Goal: Task Accomplishment & Management: Complete application form

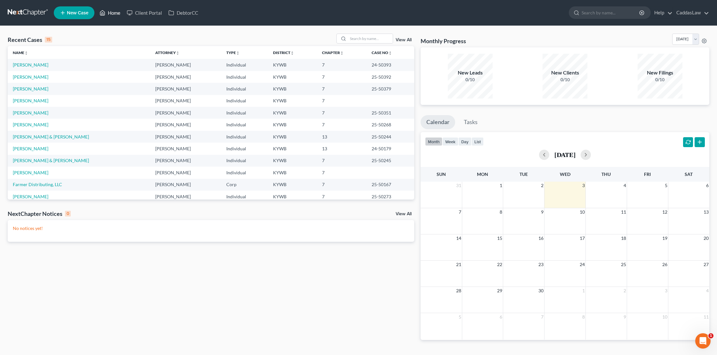
click at [110, 12] on link "Home" at bounding box center [109, 13] width 27 height 12
click at [358, 41] on input "search" at bounding box center [370, 38] width 45 height 9
type input "[PERSON_NAME]"
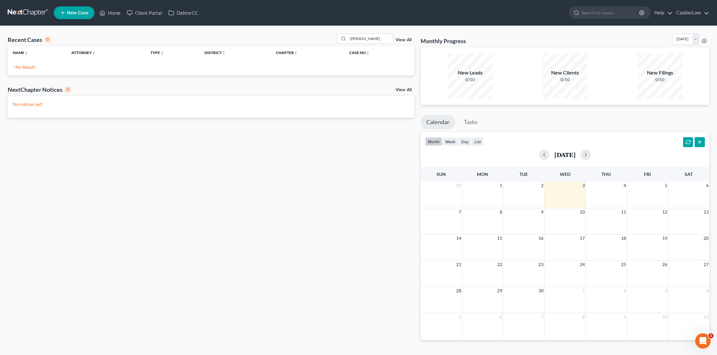
click at [77, 9] on link "New Case" at bounding box center [74, 12] width 41 height 13
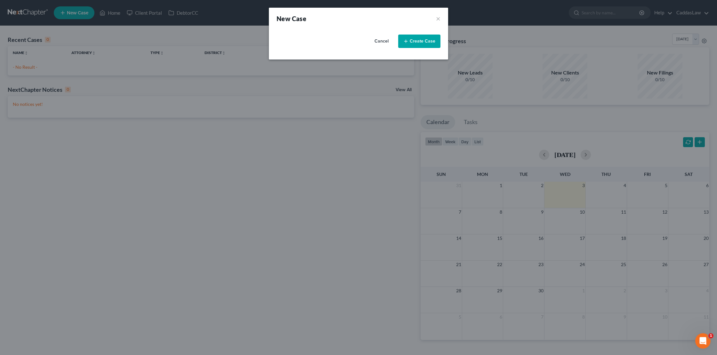
select select "33"
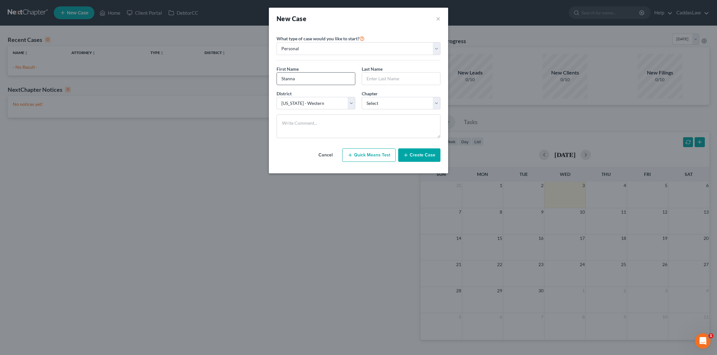
type input "Stanna"
type input "[PERSON_NAME]"
select select "0"
click at [416, 153] on button "Create Case" at bounding box center [419, 155] width 42 height 13
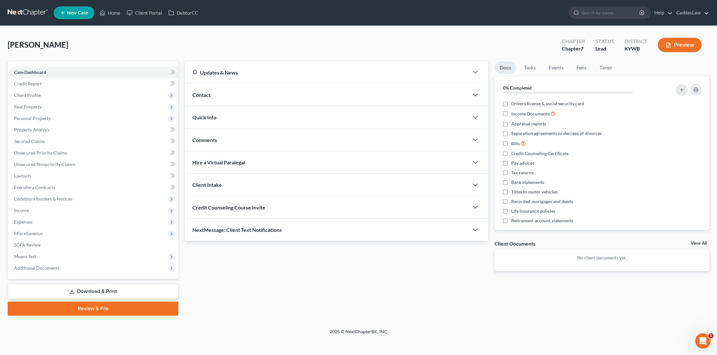
click at [77, 17] on link "New Case" at bounding box center [74, 12] width 41 height 13
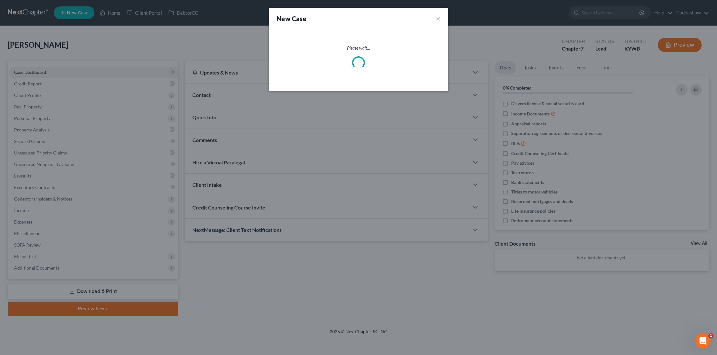
select select "33"
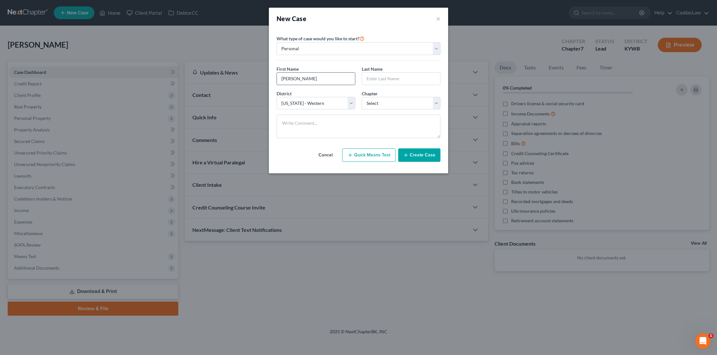
type input "[PERSON_NAME]"
select select "0"
click at [423, 152] on button "Create Case" at bounding box center [419, 155] width 42 height 13
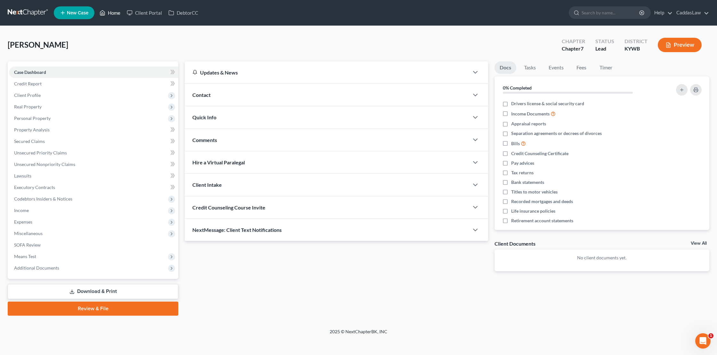
click at [114, 13] on link "Home" at bounding box center [109, 13] width 27 height 12
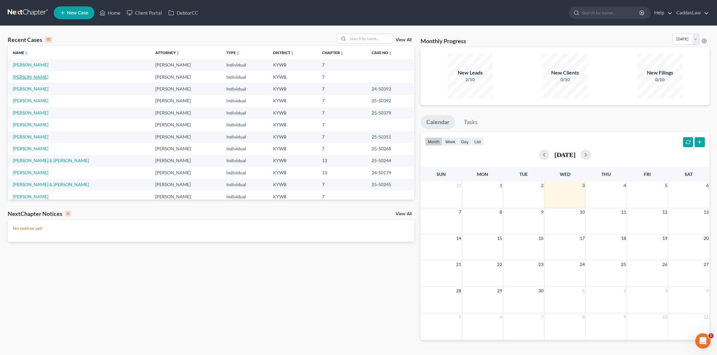
click at [30, 78] on link "[PERSON_NAME]" at bounding box center [31, 76] width 36 height 5
click at [32, 76] on link "[PERSON_NAME]" at bounding box center [31, 76] width 36 height 5
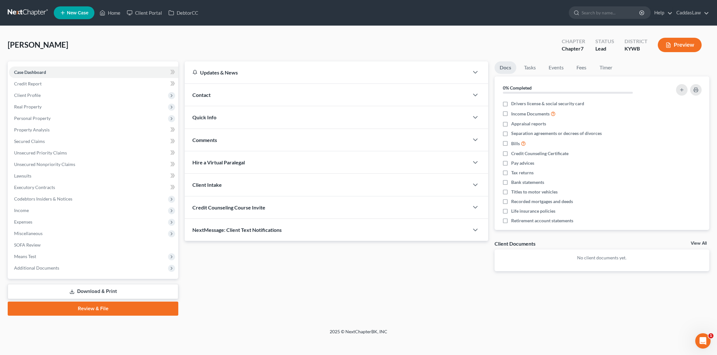
click at [220, 210] on div "Credit Counseling Course Invite" at bounding box center [327, 208] width 284 height 22
click at [243, 229] on input "text" at bounding box center [287, 233] width 189 height 12
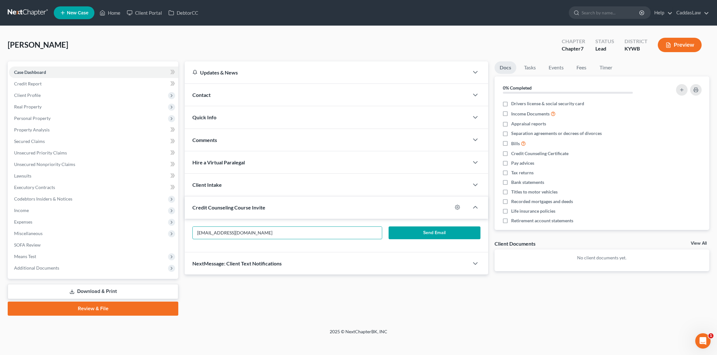
type input "[EMAIL_ADDRESS][DOMAIN_NAME]"
click at [418, 234] on button "Send Email" at bounding box center [435, 233] width 92 height 13
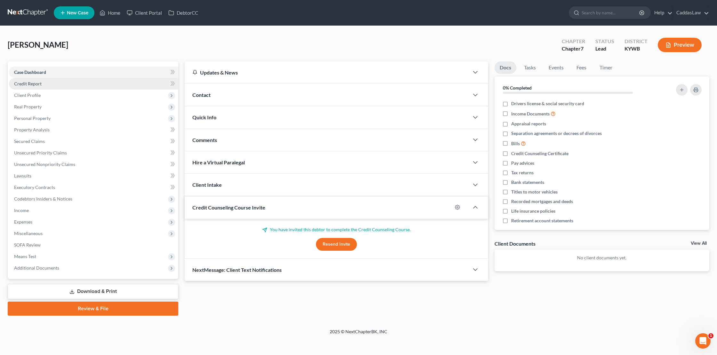
click at [49, 83] on link "Credit Report" at bounding box center [93, 84] width 169 height 12
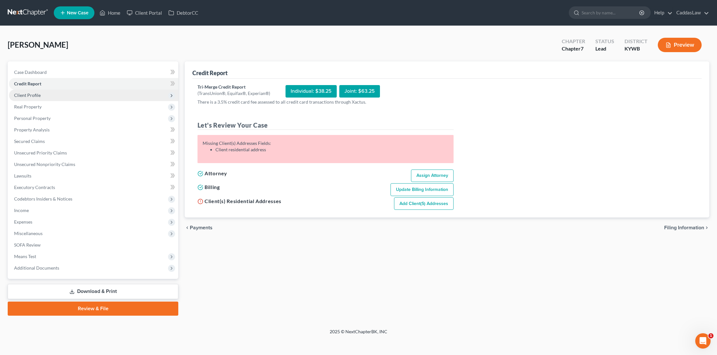
click at [40, 92] on span "Client Profile" at bounding box center [93, 96] width 169 height 12
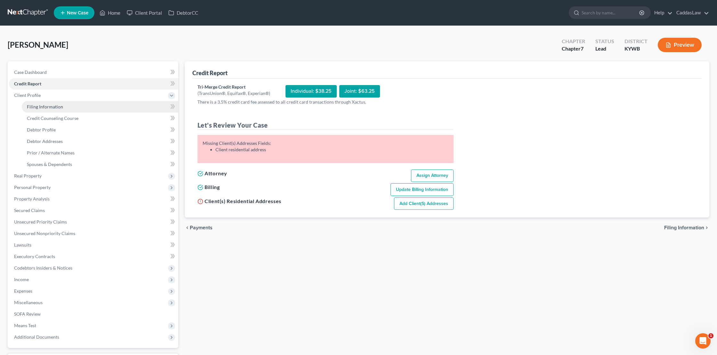
click at [87, 102] on link "Filing Information" at bounding box center [100, 107] width 157 height 12
select select "1"
select select "0"
select select "33"
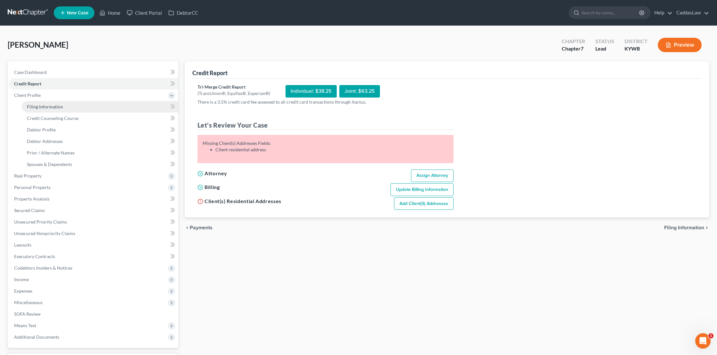
select select "0"
select select "18"
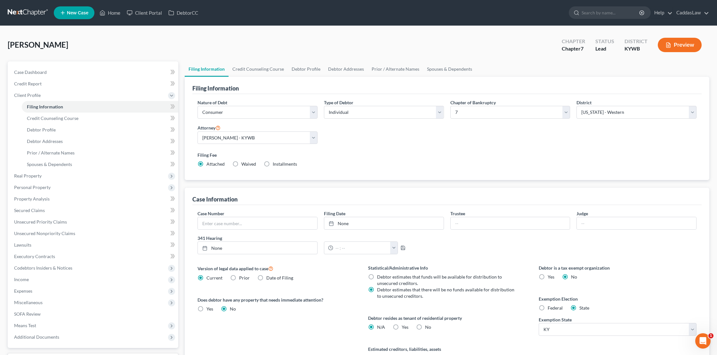
click at [548, 309] on label "Federal" at bounding box center [555, 308] width 15 height 6
click at [550, 309] on input "Federal" at bounding box center [552, 307] width 4 height 4
radio input "true"
radio input "false"
click at [39, 132] on span "Debtor Profile" at bounding box center [41, 129] width 29 height 5
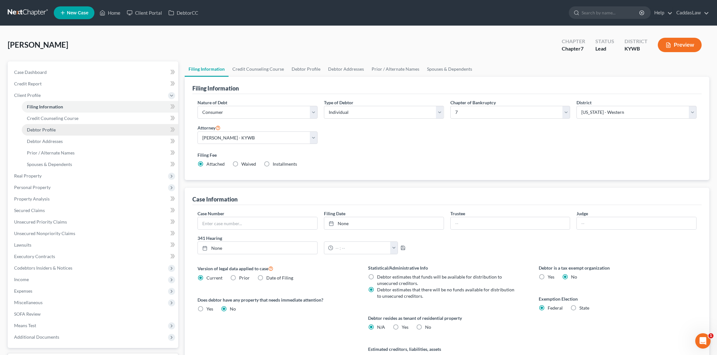
select select "0"
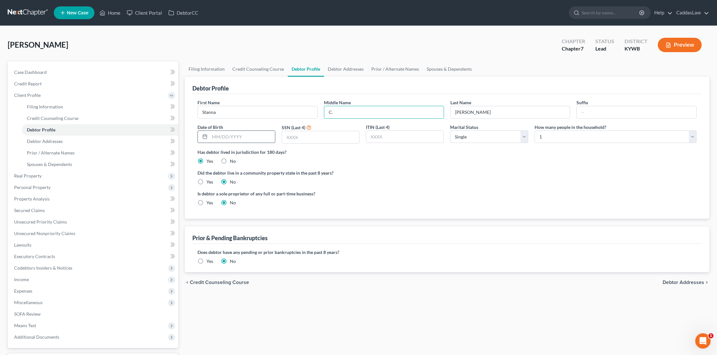
type input "C."
type input "[DATE]"
type input "5534"
click at [61, 120] on span "Credit Counseling Course" at bounding box center [53, 118] width 52 height 5
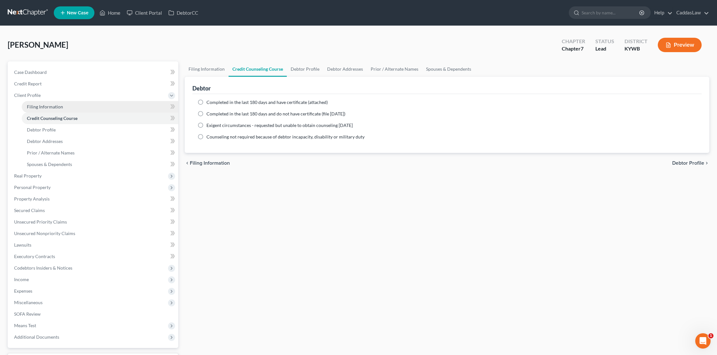
click at [52, 104] on span "Filing Information" at bounding box center [45, 106] width 36 height 5
select select "1"
select select "0"
select select "33"
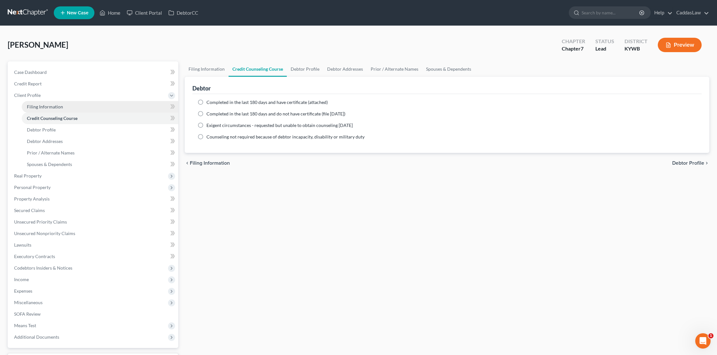
select select "0"
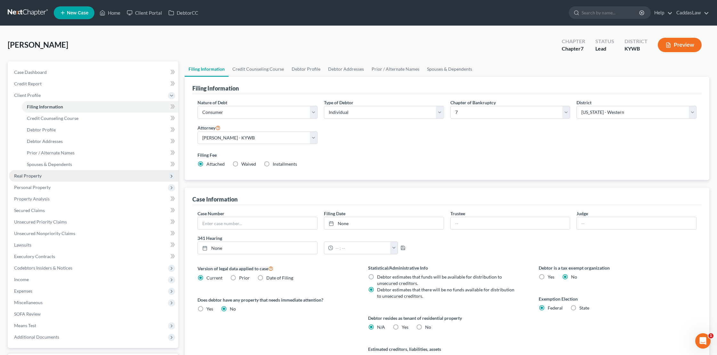
click at [30, 175] on span "Real Property" at bounding box center [28, 175] width 28 height 5
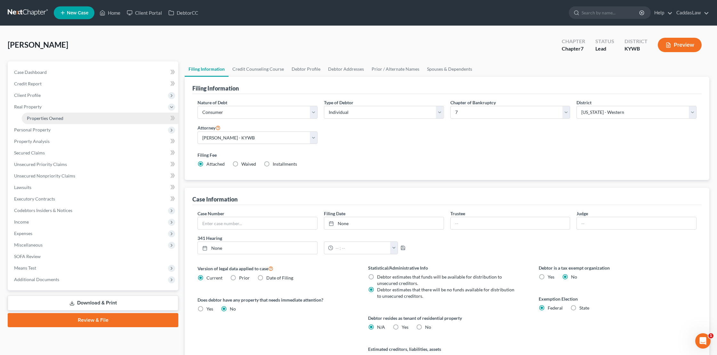
click at [72, 117] on link "Properties Owned" at bounding box center [100, 119] width 157 height 12
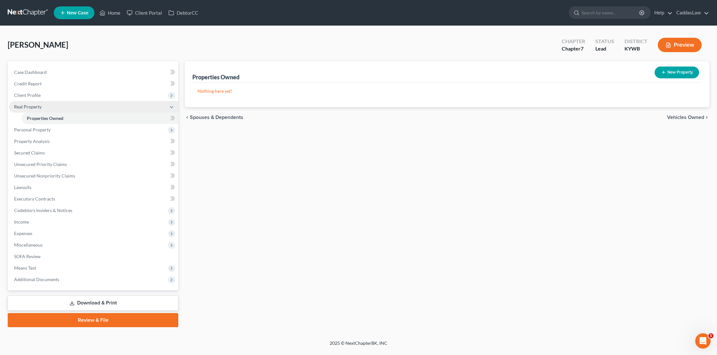
click at [175, 107] on icon at bounding box center [171, 107] width 7 height 7
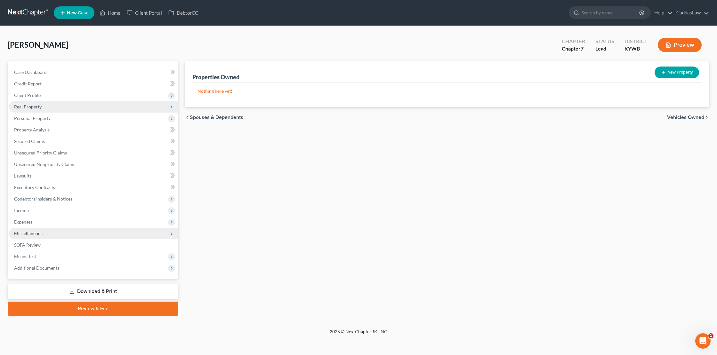
click at [34, 233] on span "Miscellaneous" at bounding box center [28, 233] width 28 height 5
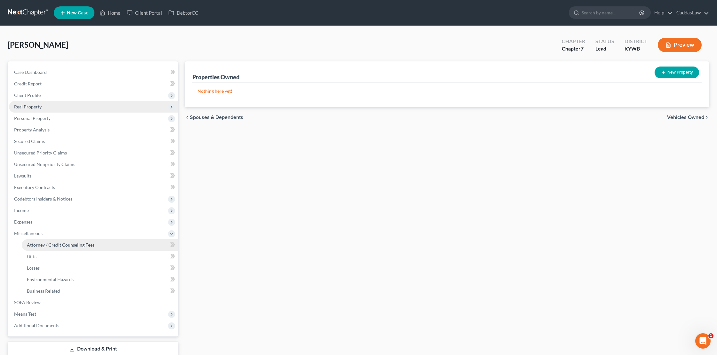
click at [46, 243] on span "Attorney / Credit Counseling Fees" at bounding box center [61, 244] width 68 height 5
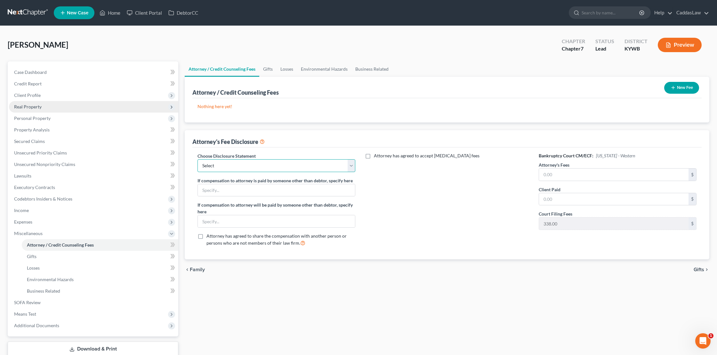
select select "1"
click at [548, 179] on input "text" at bounding box center [614, 175] width 150 height 12
type input "1,500.00"
click at [691, 86] on button "New Fee" at bounding box center [681, 88] width 35 height 12
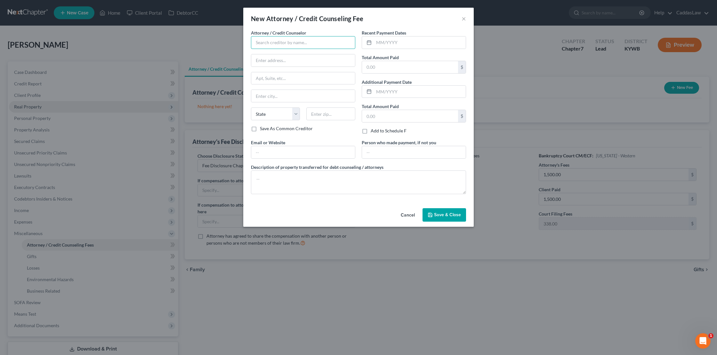
click at [320, 43] on input "text" at bounding box center [303, 42] width 104 height 13
type input "[PERSON_NAME]"
type input "[STREET_ADDRESS]"
type input "[PERSON_NAME]"
select select "18"
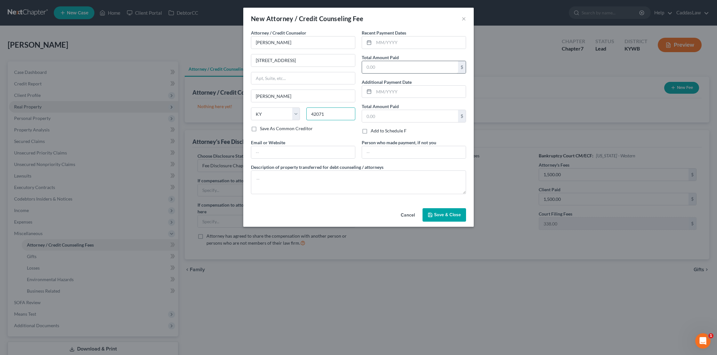
type input "42071"
click at [389, 71] on input "text" at bounding box center [410, 67] width 96 height 12
type input "1,500.00"
click at [445, 215] on span "Save & Close" at bounding box center [447, 214] width 27 height 5
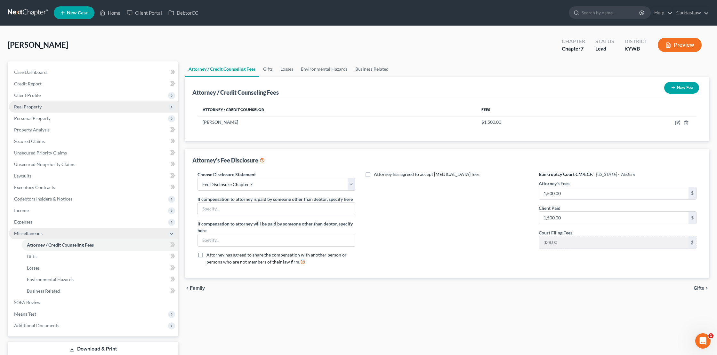
click at [171, 234] on icon at bounding box center [171, 233] width 5 height 5
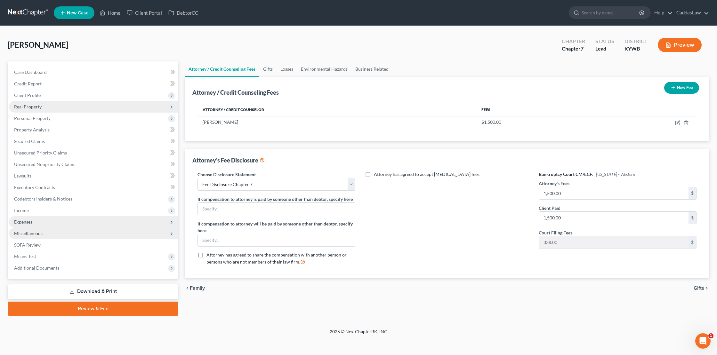
click at [32, 223] on span "Expenses" at bounding box center [23, 221] width 18 height 5
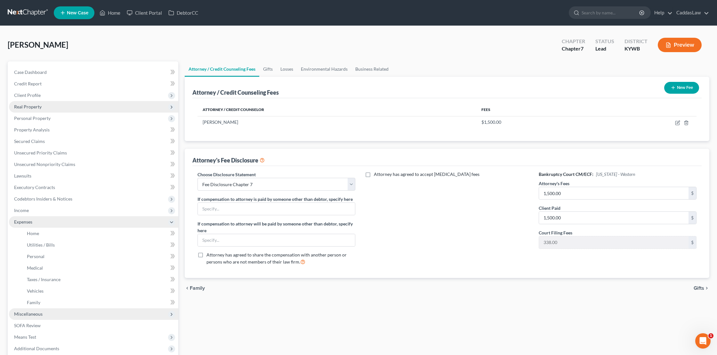
click at [171, 224] on icon at bounding box center [171, 222] width 5 height 5
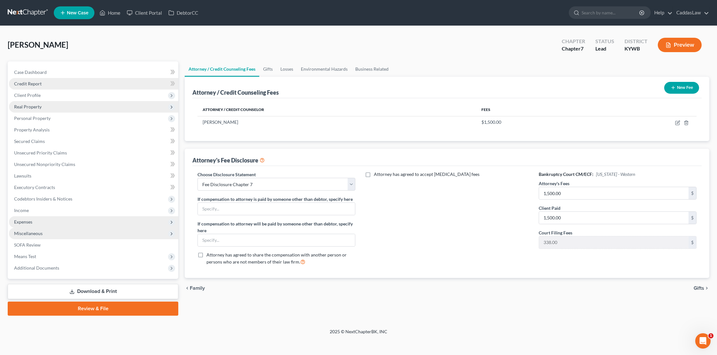
click at [35, 83] on span "Credit Report" at bounding box center [28, 83] width 28 height 5
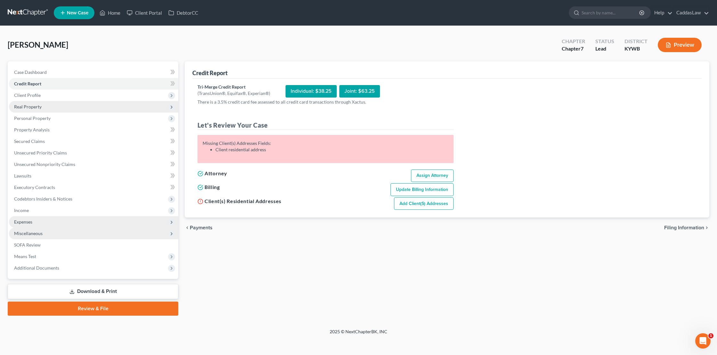
click at [428, 203] on link "Add Client(s) Addresses" at bounding box center [424, 204] width 60 height 13
select select "0"
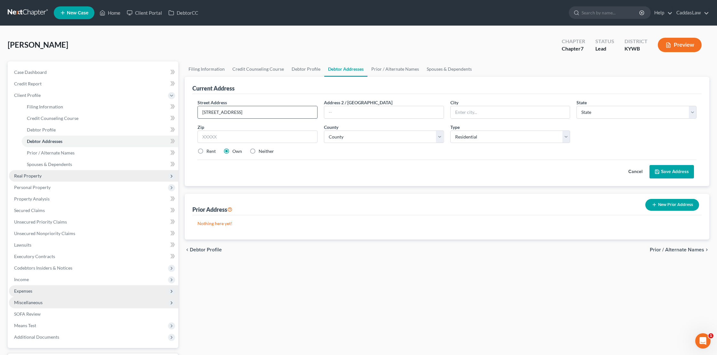
type input "[STREET_ADDRESS]"
type input "[PERSON_NAME]"
select select "18"
type input "42071"
select select "17"
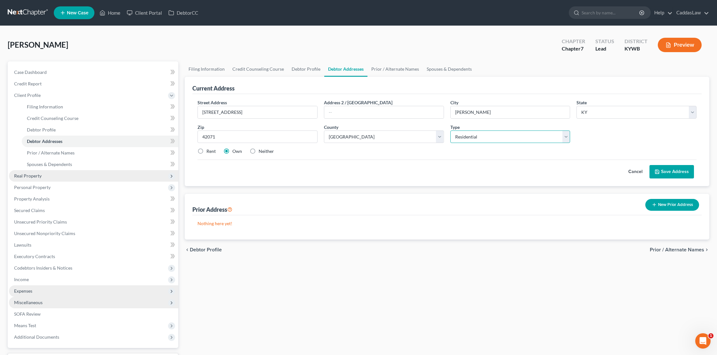
select select "2"
click at [675, 173] on button "Save Address" at bounding box center [672, 171] width 45 height 13
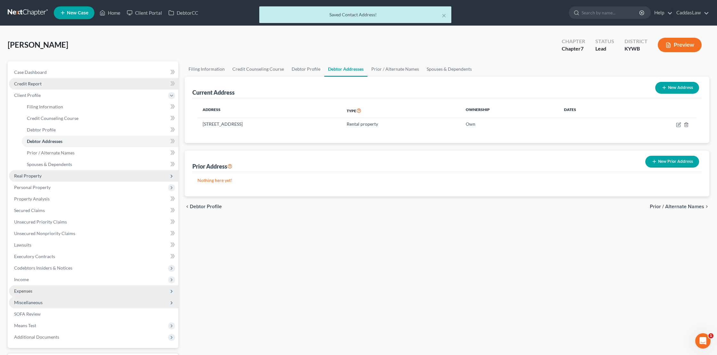
click at [40, 82] on span "Credit Report" at bounding box center [28, 83] width 28 height 5
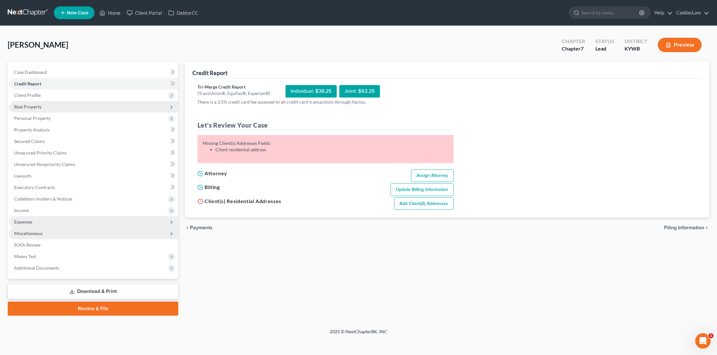
click at [424, 205] on link "Add Client(s) Addresses" at bounding box center [424, 204] width 60 height 13
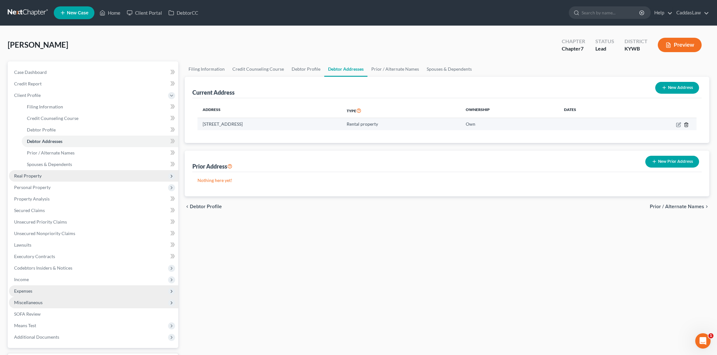
click at [685, 123] on icon "button" at bounding box center [686, 124] width 5 height 5
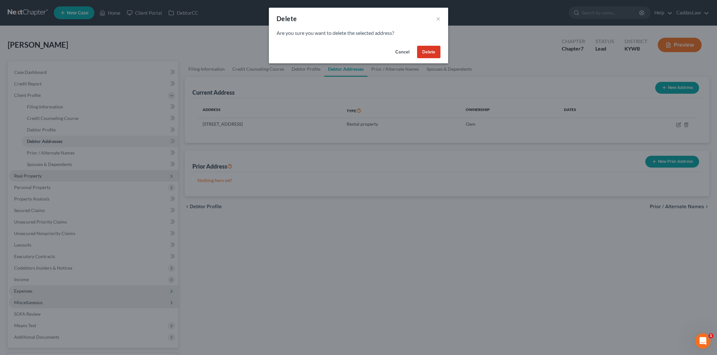
click at [399, 48] on button "Cancel" at bounding box center [402, 52] width 24 height 13
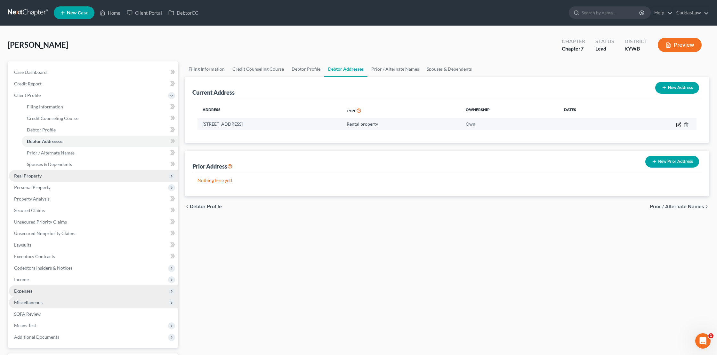
click at [678, 123] on icon "button" at bounding box center [678, 124] width 5 height 5
select select "18"
select select "17"
select select "2"
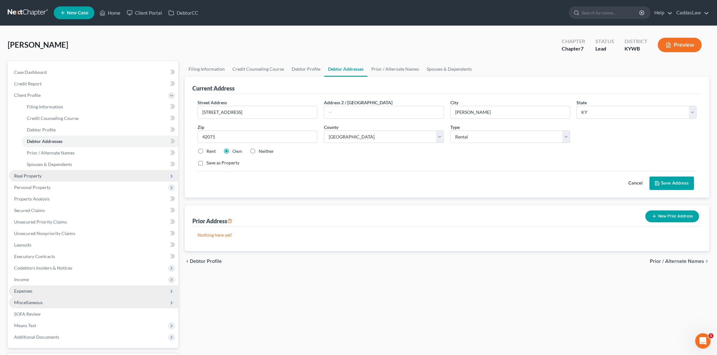
click at [207, 152] on label "Rent" at bounding box center [211, 151] width 9 height 6
click at [209, 152] on input "Rent" at bounding box center [211, 150] width 4 height 4
radio input "true"
click at [675, 183] on button "Save Address" at bounding box center [672, 183] width 45 height 13
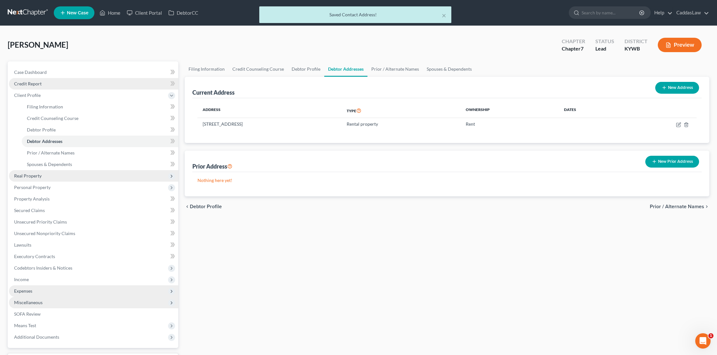
click at [40, 84] on span "Credit Report" at bounding box center [28, 83] width 28 height 5
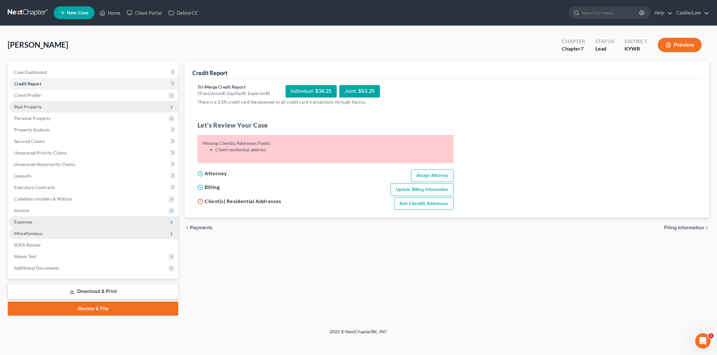
click at [410, 203] on link "Add Client(s) Addresses" at bounding box center [424, 204] width 60 height 13
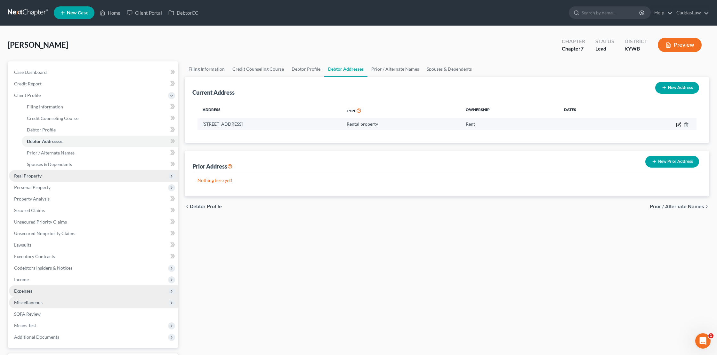
click at [681, 124] on icon "button" at bounding box center [678, 124] width 5 height 5
select select "18"
select select "17"
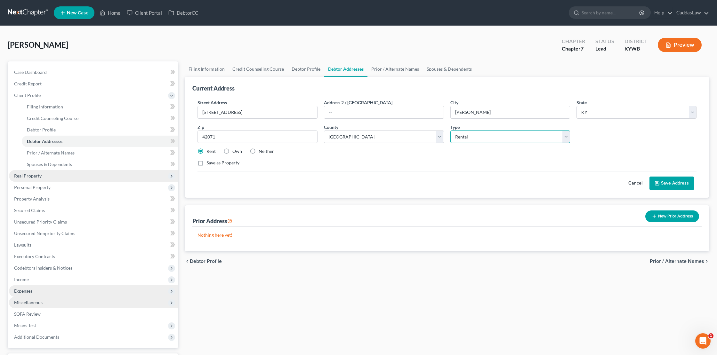
select select "0"
click at [661, 181] on button "Save Address" at bounding box center [672, 183] width 45 height 13
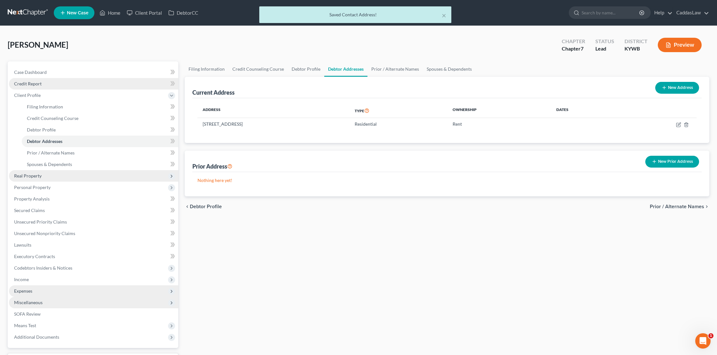
click at [38, 84] on span "Credit Report" at bounding box center [28, 83] width 28 height 5
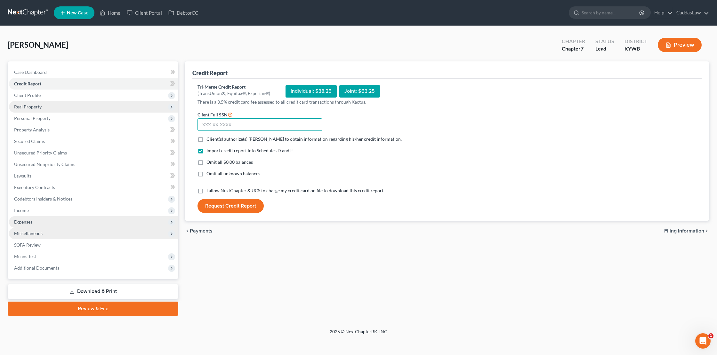
click at [209, 126] on input "text" at bounding box center [260, 124] width 125 height 13
type input "571-19-5534"
click at [207, 139] on label "Client(s) authorize(s) [PERSON_NAME] to obtain information regarding his/her cr…" at bounding box center [304, 139] width 195 height 6
click at [209, 139] on input "Client(s) authorize(s) [PERSON_NAME] to obtain information regarding his/her cr…" at bounding box center [211, 138] width 4 height 4
checkbox input "true"
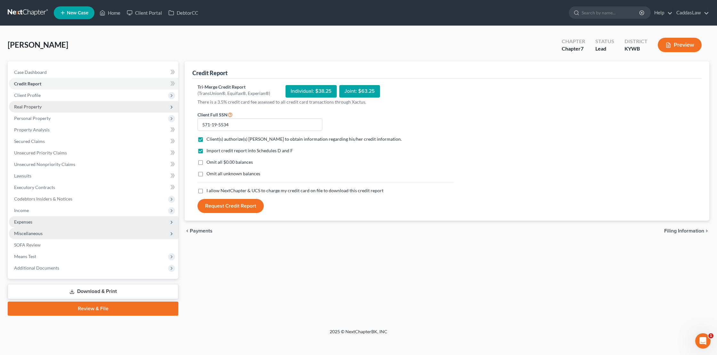
click at [207, 192] on label "I allow NextChapter & UCS to charge my credit card on file to download this cre…" at bounding box center [295, 191] width 177 height 6
click at [209, 192] on input "I allow NextChapter & UCS to charge my credit card on file to download this cre…" at bounding box center [211, 190] width 4 height 4
checkbox input "true"
click at [247, 207] on button "Request Credit Report" at bounding box center [231, 206] width 66 height 14
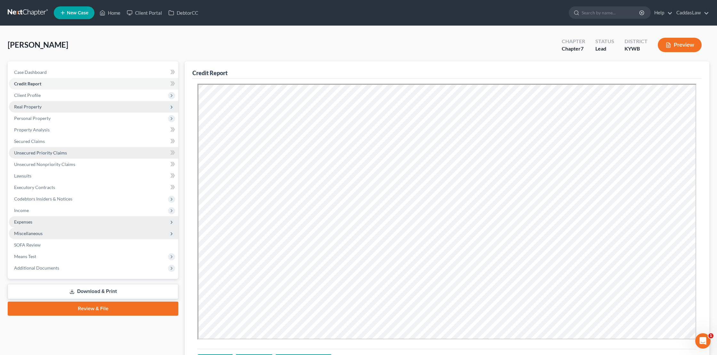
click at [43, 151] on span "Unsecured Priority Claims" at bounding box center [40, 152] width 53 height 5
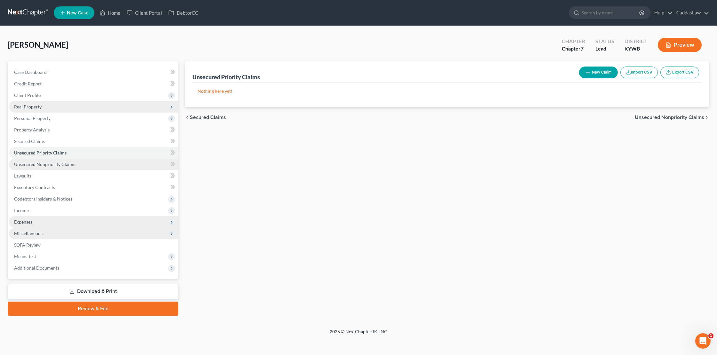
click at [43, 159] on link "Unsecured Nonpriority Claims" at bounding box center [93, 165] width 169 height 12
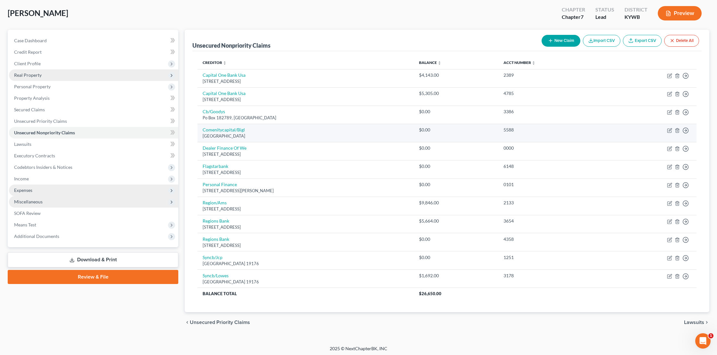
scroll to position [31, 0]
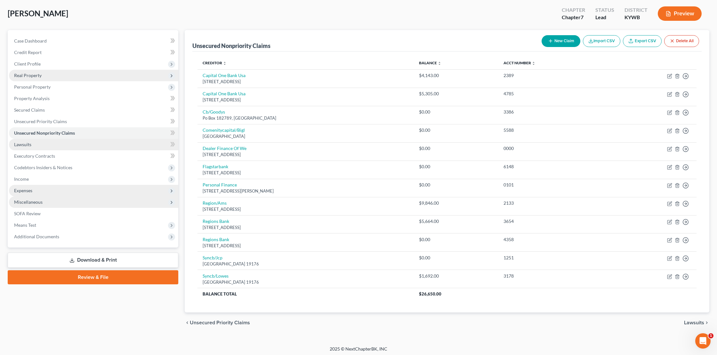
click at [58, 145] on link "Lawsuits" at bounding box center [93, 145] width 169 height 12
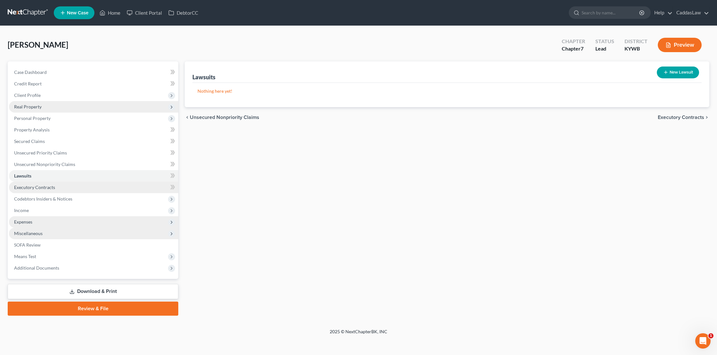
click at [48, 189] on span "Executory Contracts" at bounding box center [34, 187] width 41 height 5
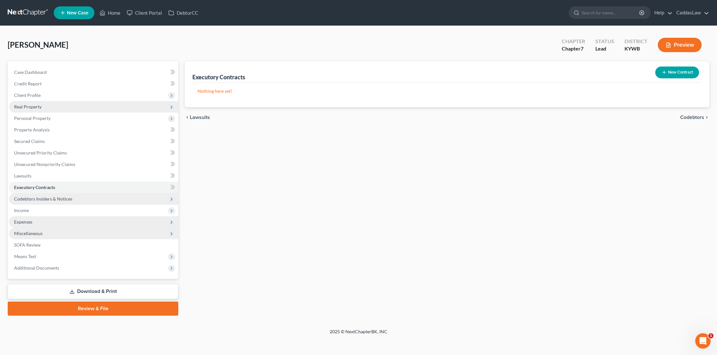
click at [45, 199] on span "Codebtors Insiders & Notices" at bounding box center [43, 198] width 58 height 5
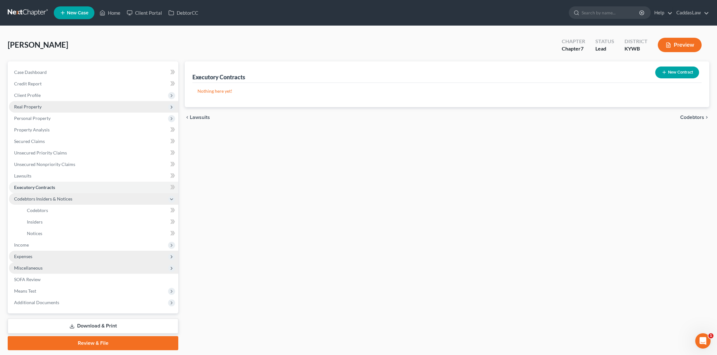
click at [45, 199] on span "Codebtors Insiders & Notices" at bounding box center [43, 198] width 58 height 5
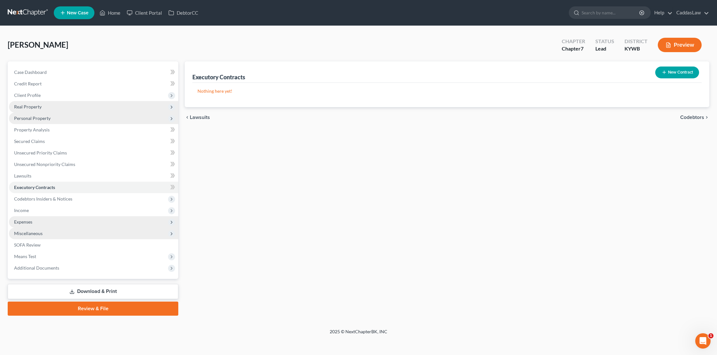
click at [68, 116] on span "Personal Property" at bounding box center [93, 119] width 169 height 12
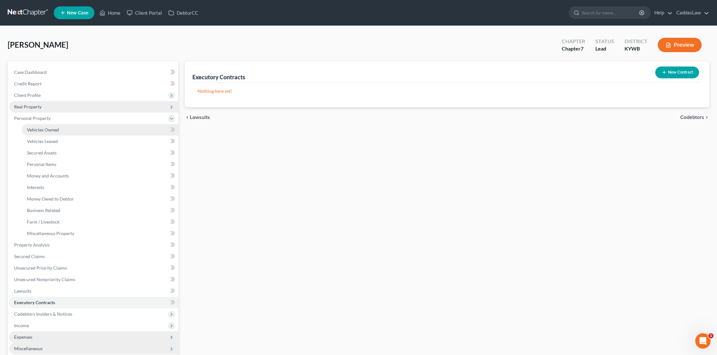
click at [58, 127] on span "Vehicles Owned" at bounding box center [43, 129] width 32 height 5
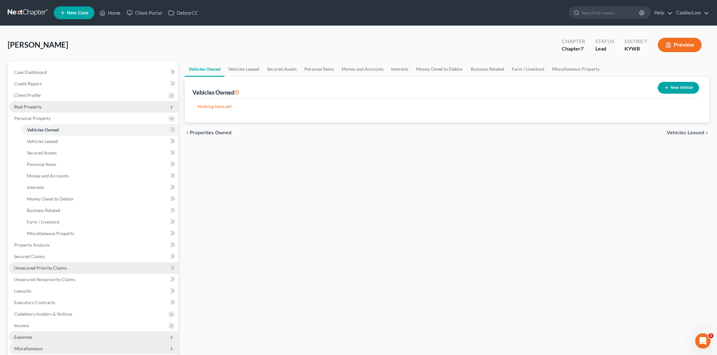
click at [42, 265] on span "Unsecured Priority Claims" at bounding box center [40, 267] width 53 height 5
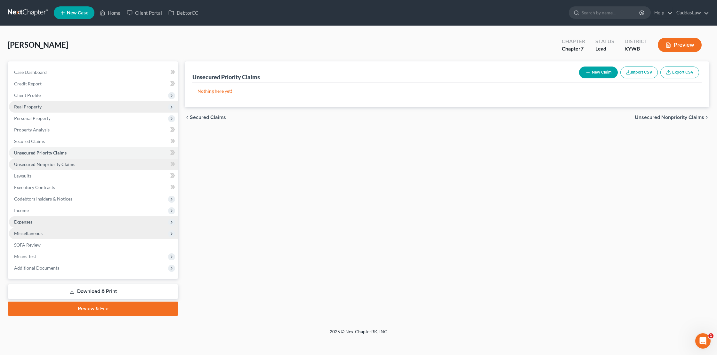
click at [50, 168] on link "Unsecured Nonpriority Claims" at bounding box center [93, 165] width 169 height 12
